Goal: Transaction & Acquisition: Book appointment/travel/reservation

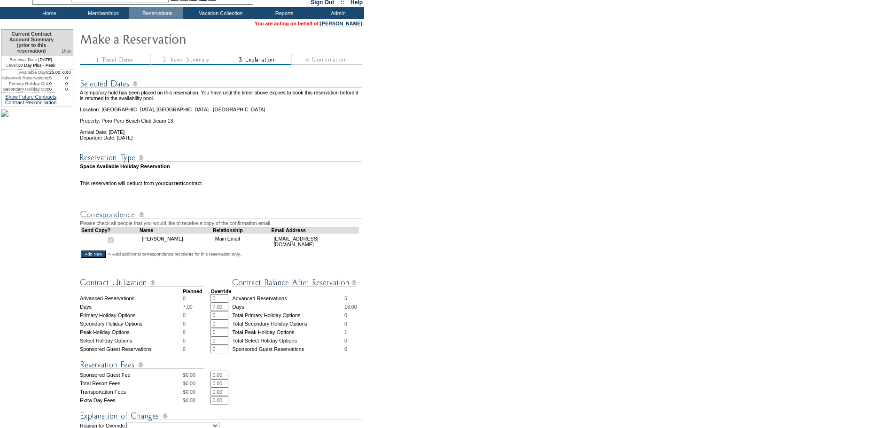
scroll to position [271, 0]
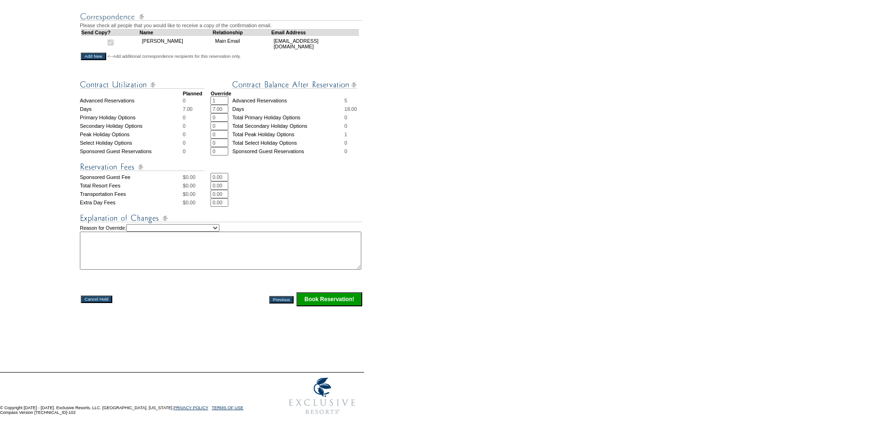
drag, startPoint x: 224, startPoint y: 87, endPoint x: 189, endPoint y: 87, distance: 34.8
click at [193, 96] on tr "Advanced Reservations 0 1 * * Advanced Reservations 5" at bounding box center [221, 100] width 283 height 8
type input "1"
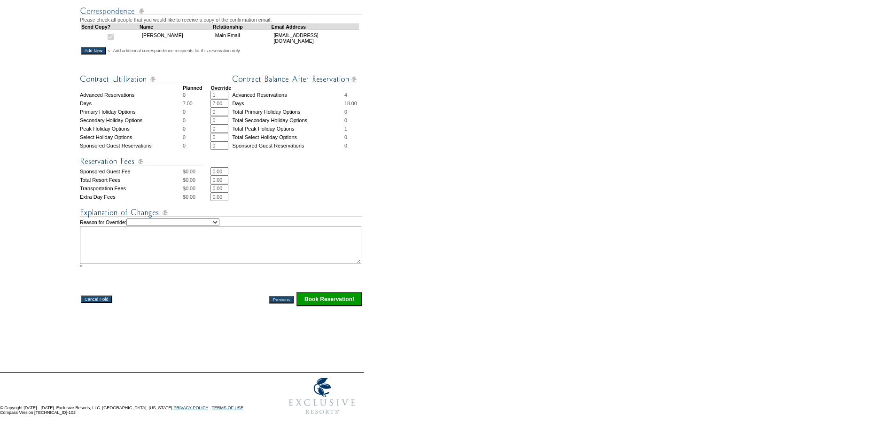
drag, startPoint x: 223, startPoint y: 126, endPoint x: 206, endPoint y: 126, distance: 16.9
click at [206, 126] on tr "Peak Holiday Options 0 0 * * Total Peak Holiday Options 1" at bounding box center [221, 129] width 283 height 8
type input "1"
click at [219, 224] on select "Creating Continuous Stay Days Rebooked After Cancellation Editing Occupant Expe…" at bounding box center [172, 223] width 93 height 8
select select "1039"
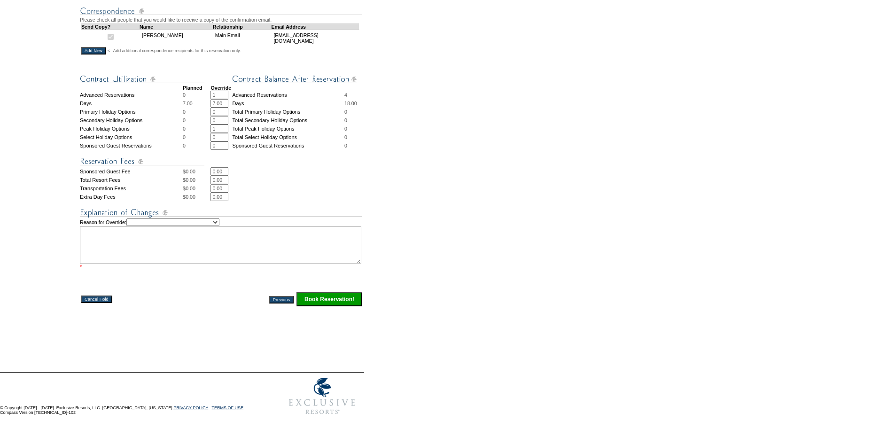
click at [139, 219] on select "Creating Continuous Stay Days Rebooked After Cancellation Editing Occupant Expe…" at bounding box center [172, 223] width 93 height 8
click at [160, 246] on textarea at bounding box center [221, 245] width 282 height 38
type textarea "SH"
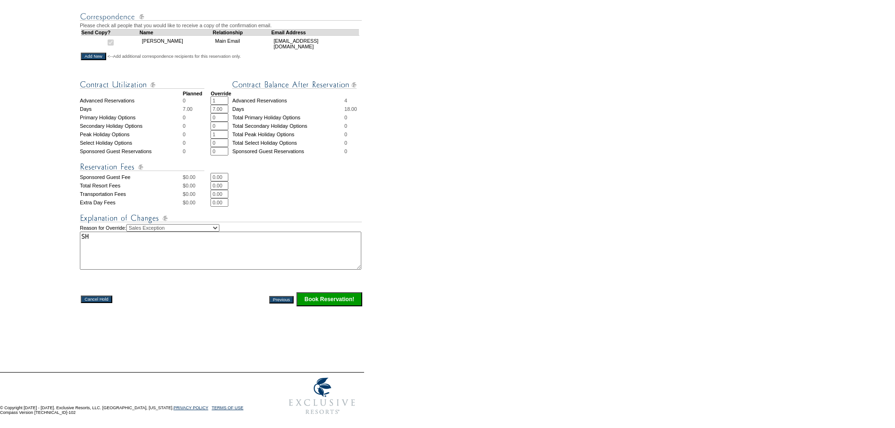
click at [341, 297] on input "Book Reservation!" at bounding box center [330, 299] width 66 height 14
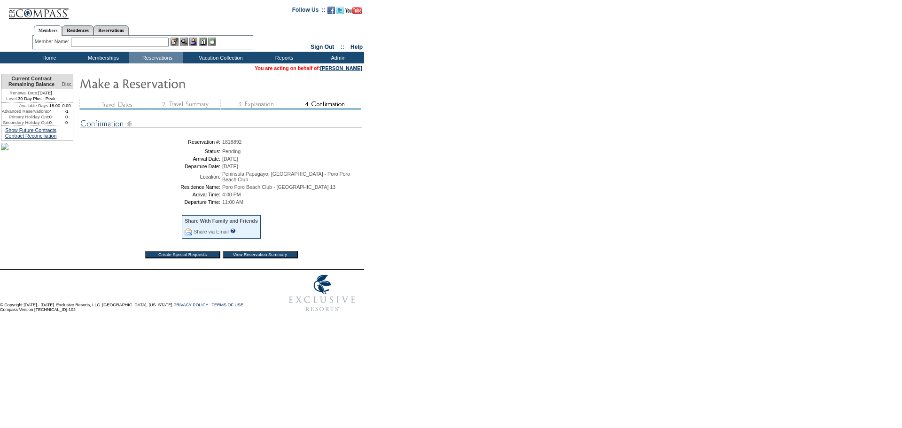
click at [263, 258] on input "View Reservation Summary" at bounding box center [260, 255] width 75 height 8
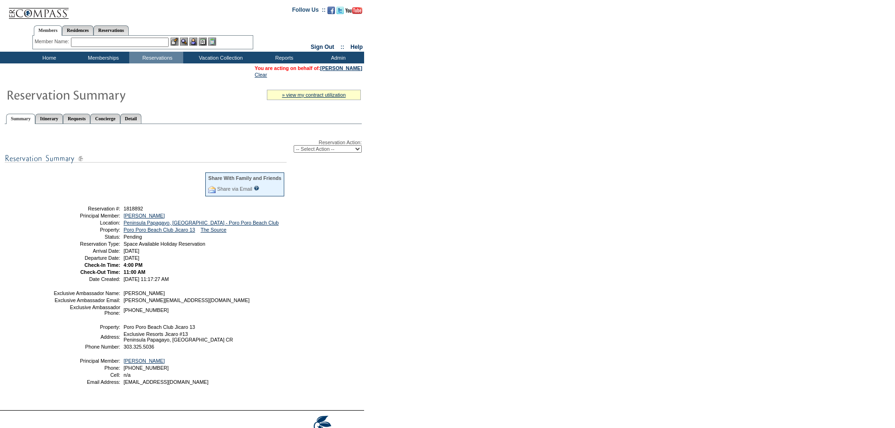
click at [355, 149] on select "-- Select Action -- Modify Reservation Dates Modify Reservation Cost Modify Occ…" at bounding box center [328, 149] width 68 height 8
select select "ConfirmRes"
click at [294, 147] on select "-- Select Action -- Modify Reservation Dates Modify Reservation Cost Modify Occ…" at bounding box center [328, 149] width 68 height 8
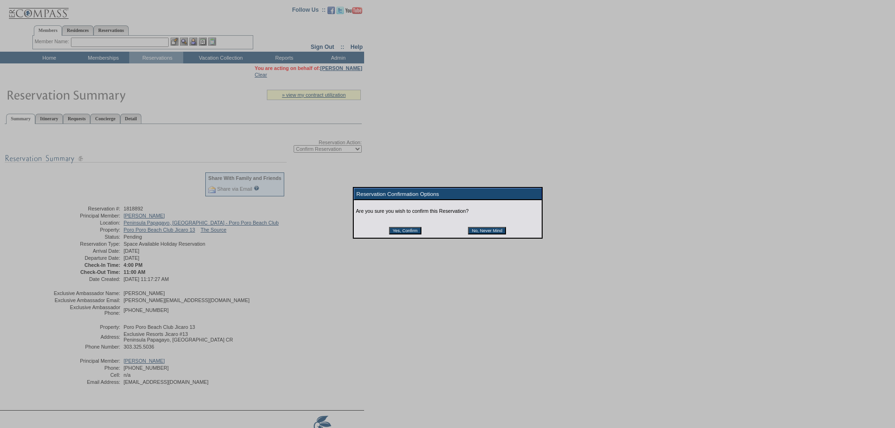
click at [415, 231] on input "Yes, Confirm" at bounding box center [405, 231] width 32 height 8
